Goal: Task Accomplishment & Management: Complete application form

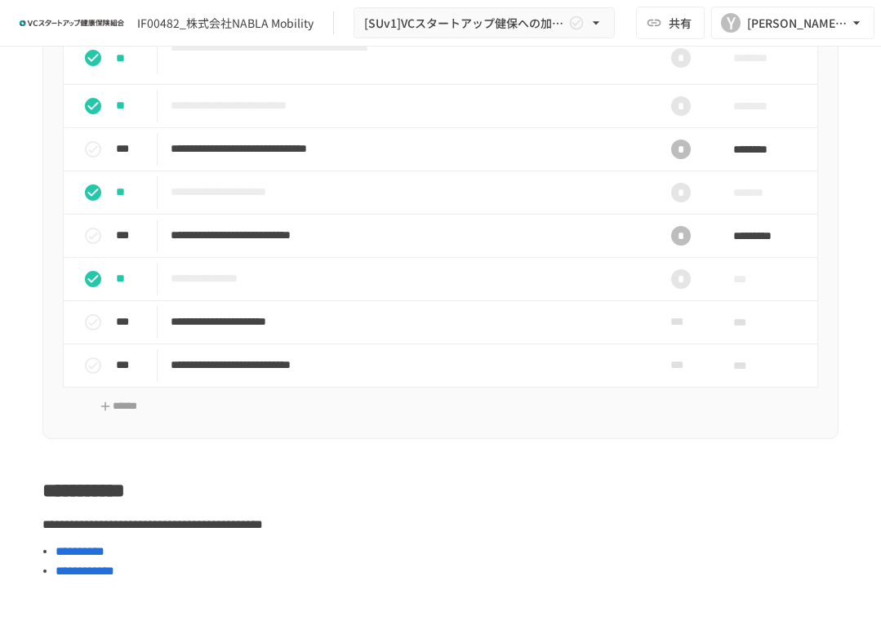
scroll to position [1012, 0]
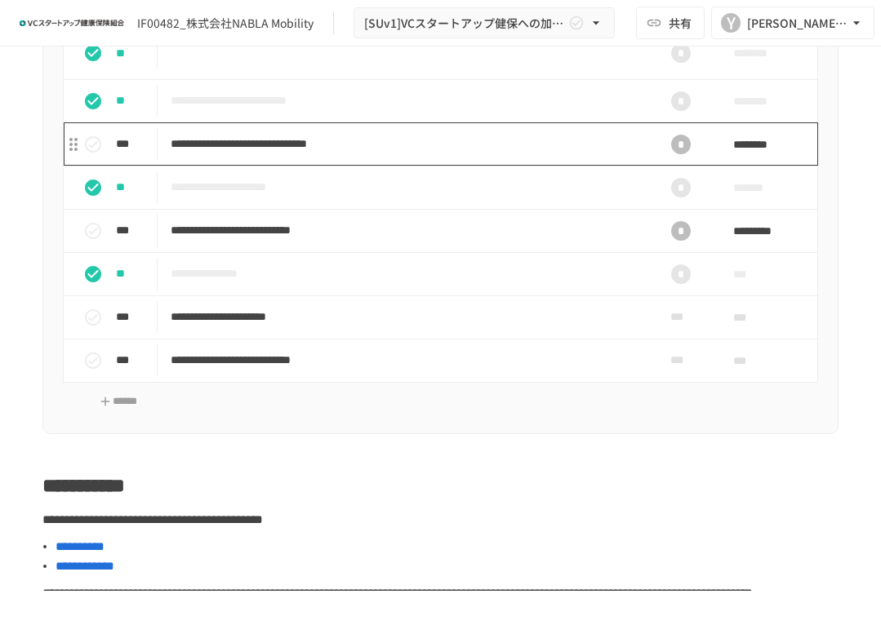
click at [408, 154] on p "**********" at bounding box center [400, 144] width 459 height 20
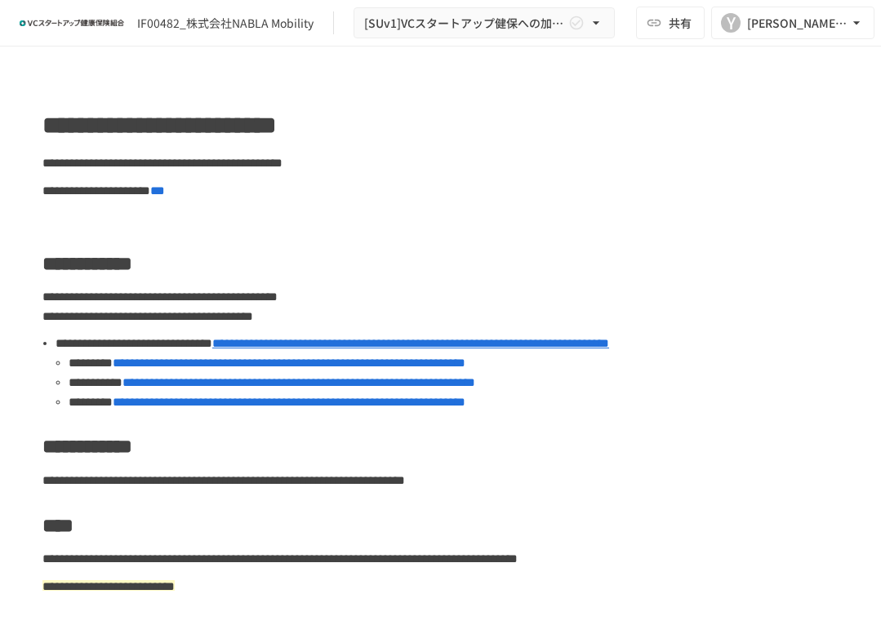
click at [319, 408] on span "**********" at bounding box center [289, 402] width 353 height 12
